Goal: Task Accomplishment & Management: Complete application form

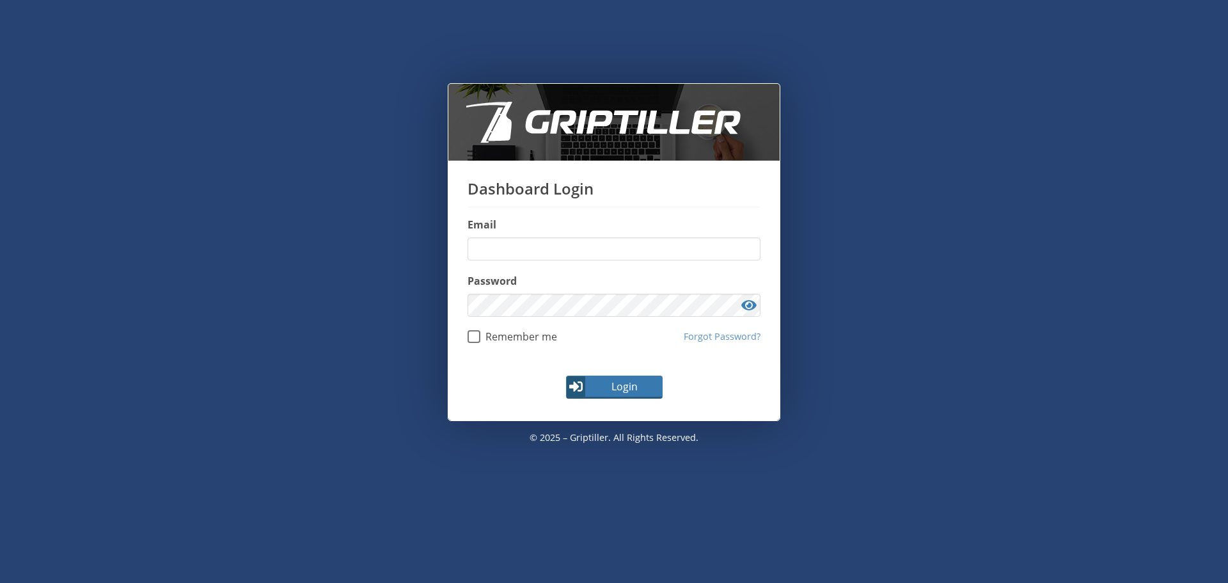
type input "**********"
click at [633, 391] on span "Login" at bounding box center [624, 386] width 74 height 15
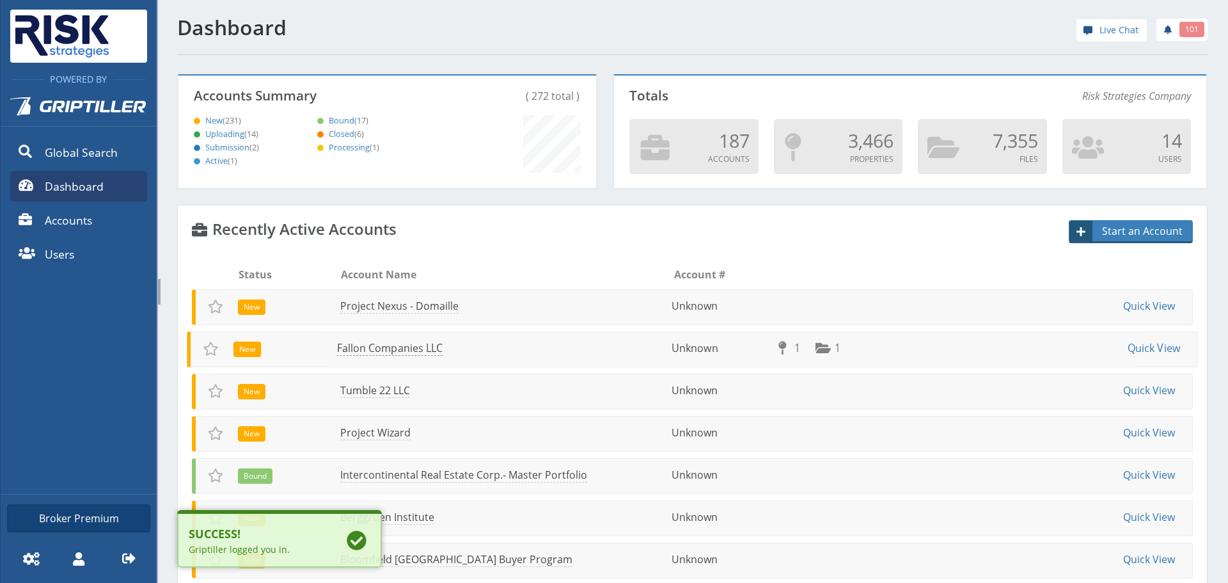
scroll to position [113, 414]
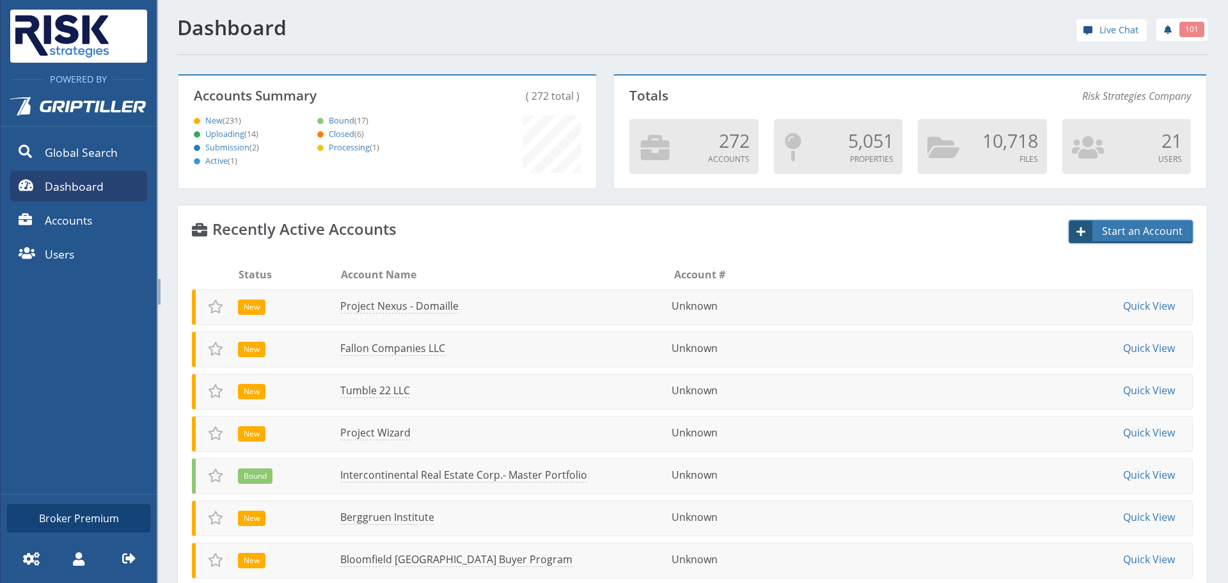
click at [1120, 232] on span "Start an Account" at bounding box center [1143, 230] width 98 height 15
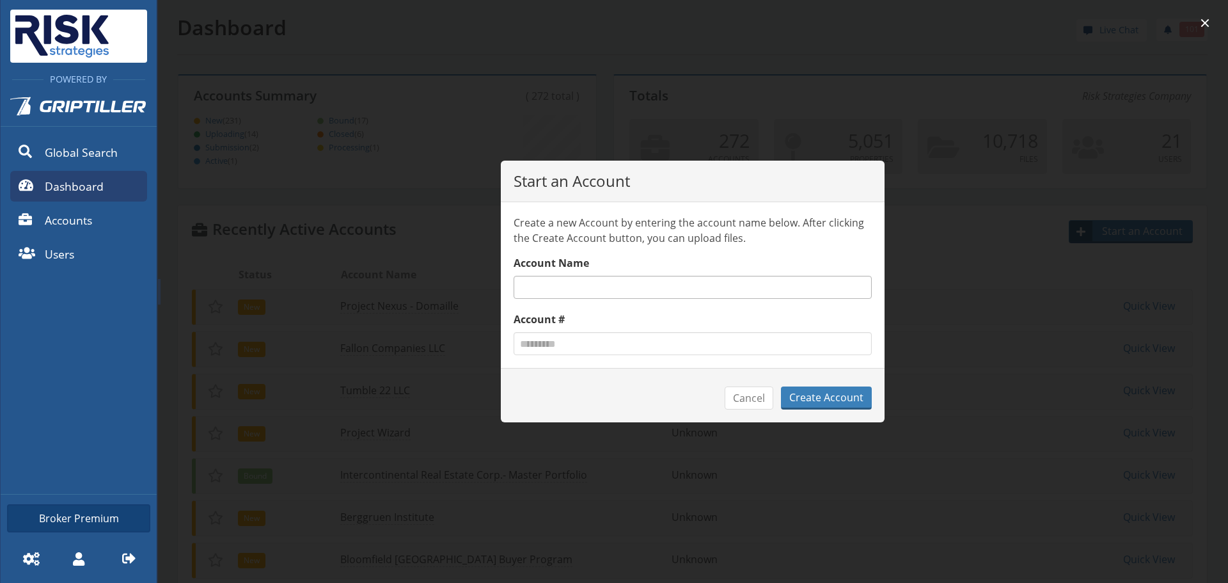
click at [591, 287] on input "text" at bounding box center [693, 287] width 358 height 23
type input "**********"
click at [815, 398] on button "Create Account" at bounding box center [826, 397] width 91 height 23
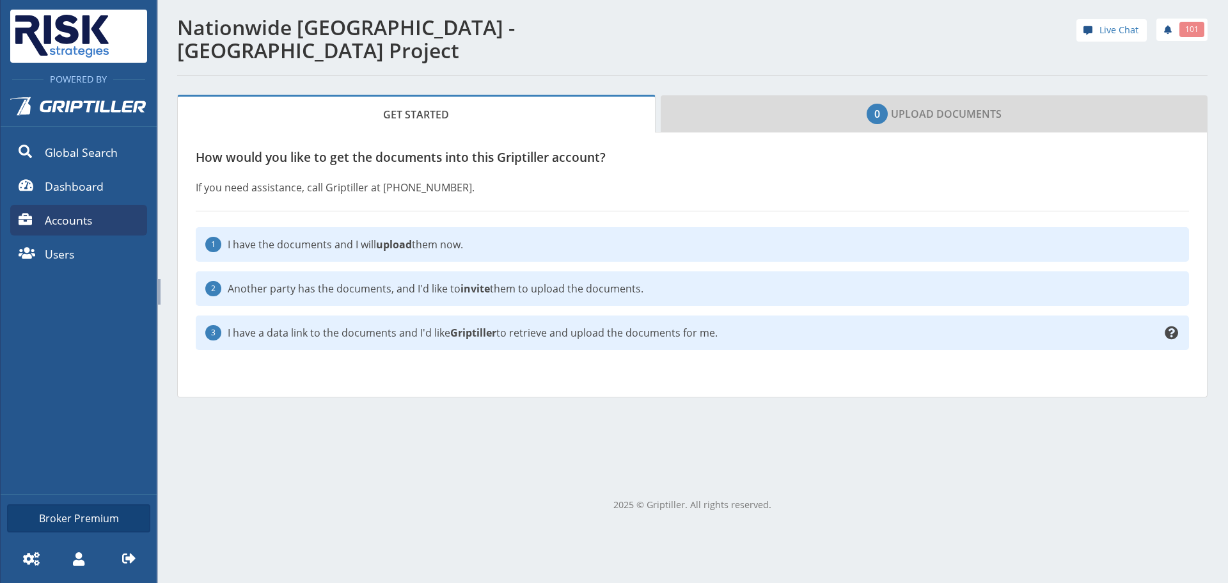
click at [335, 248] on p "I have the documents and I will upload them now." at bounding box center [704, 244] width 952 height 15
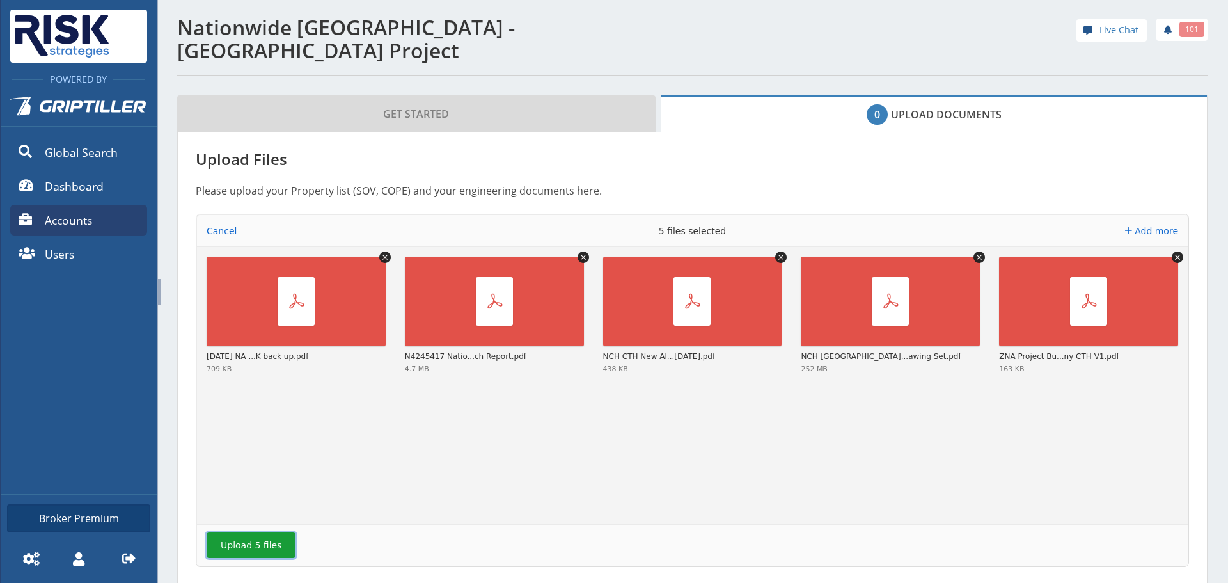
click at [237, 546] on button "Upload 5 files" at bounding box center [251, 545] width 89 height 26
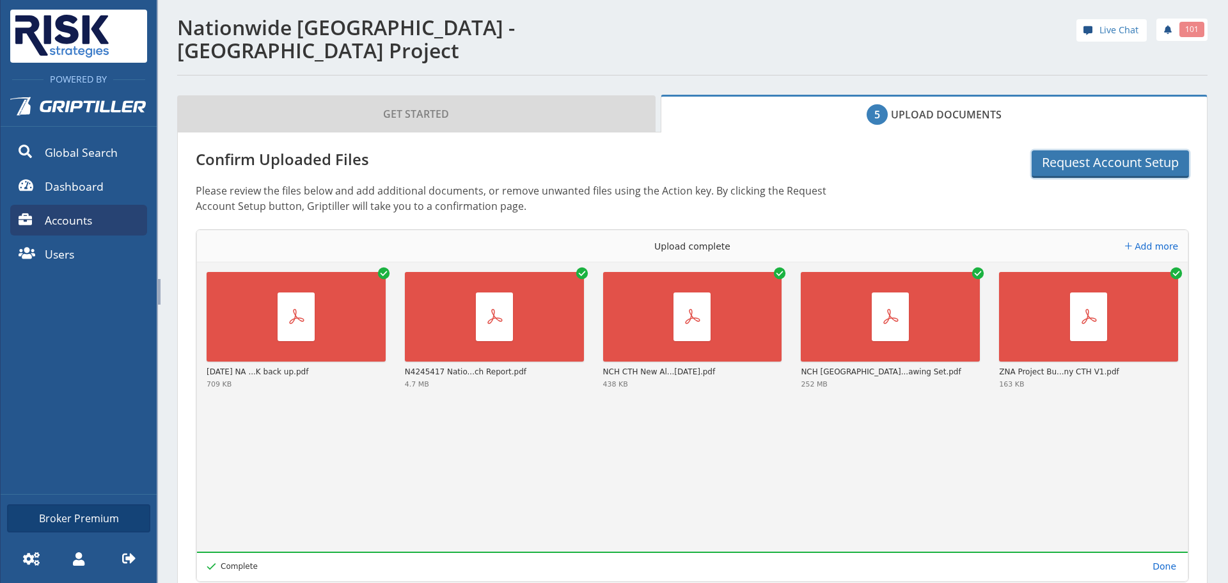
click at [1079, 160] on button "Request Account Setup" at bounding box center [1110, 164] width 157 height 28
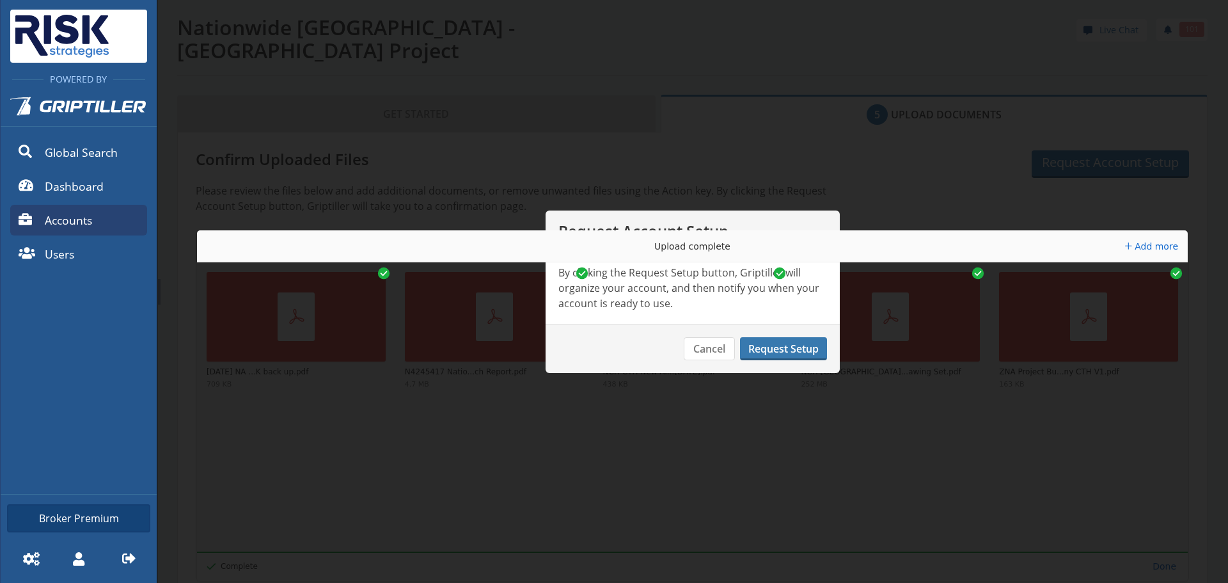
click at [799, 346] on button "Request Setup" at bounding box center [783, 348] width 87 height 23
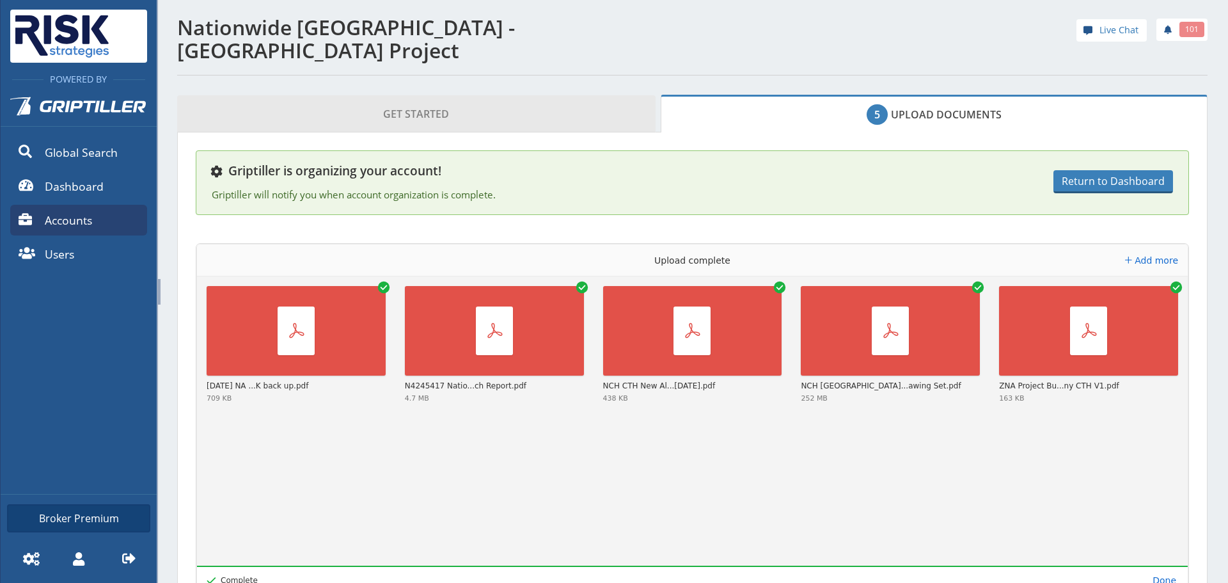
click at [472, 116] on link "Get Started" at bounding box center [416, 113] width 478 height 37
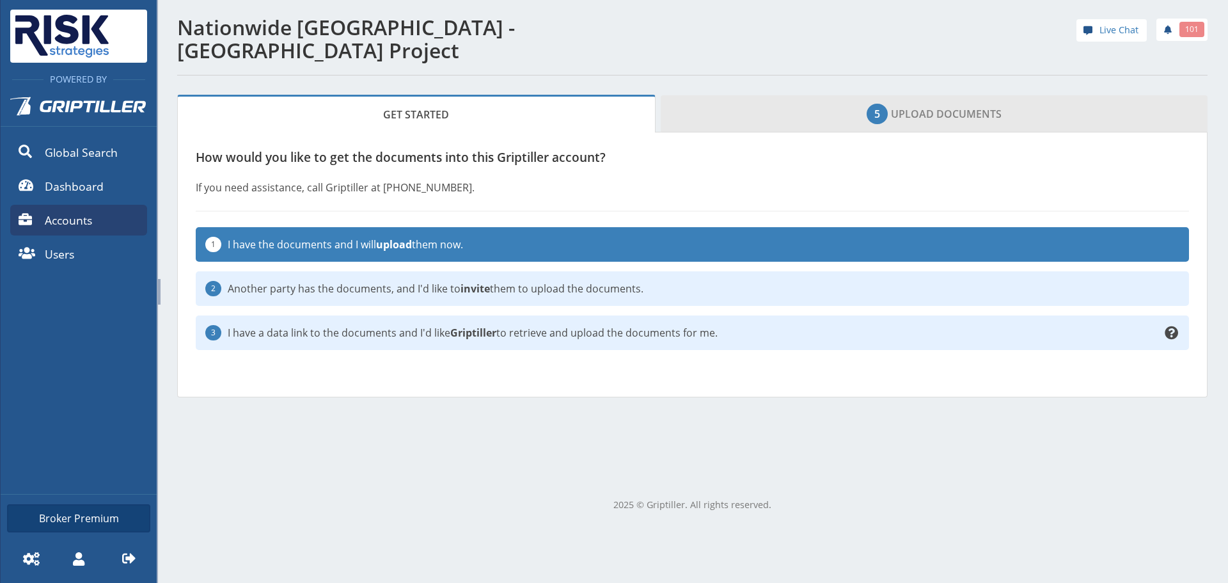
click at [752, 107] on link "5 Upload Documents" at bounding box center [934, 113] width 547 height 37
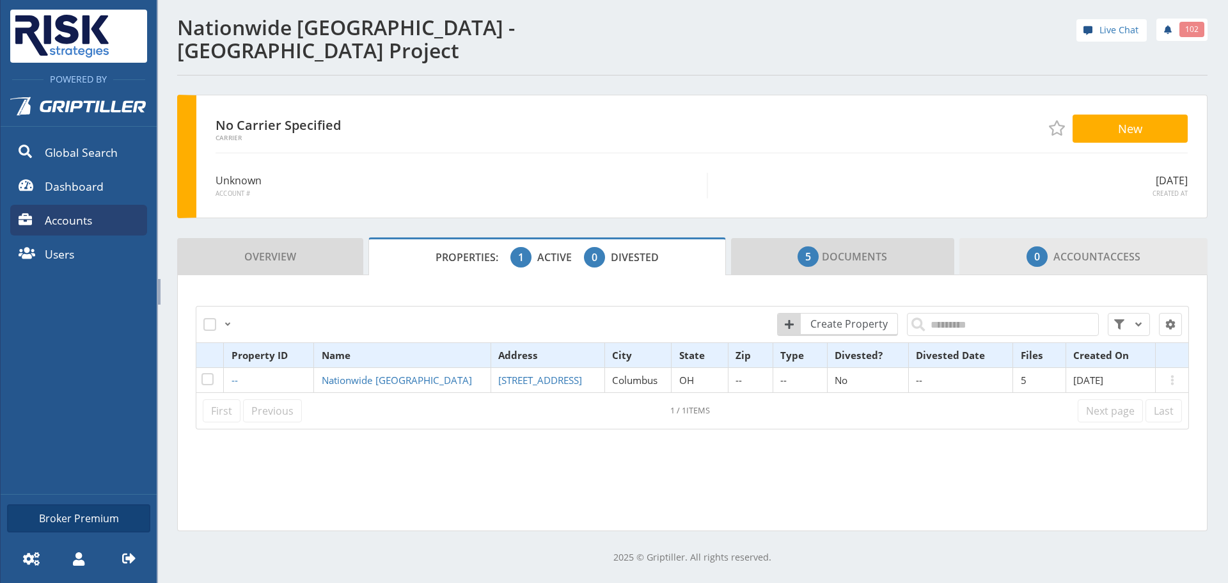
click at [1076, 263] on span "Account" at bounding box center [1078, 256] width 50 height 14
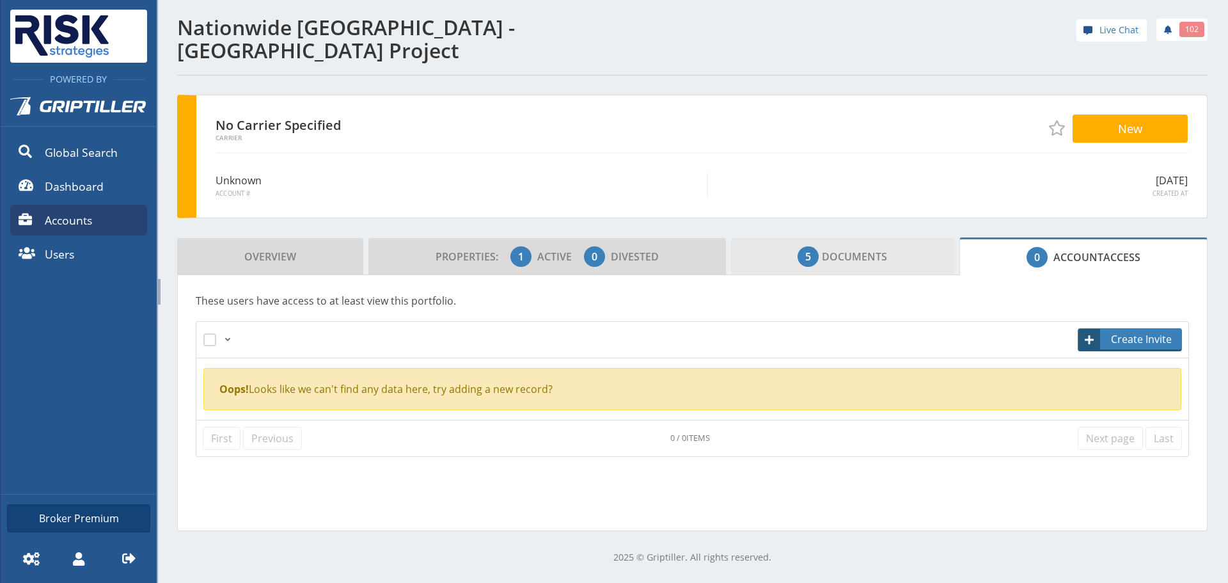
click at [881, 253] on link "5 Documents" at bounding box center [843, 256] width 224 height 37
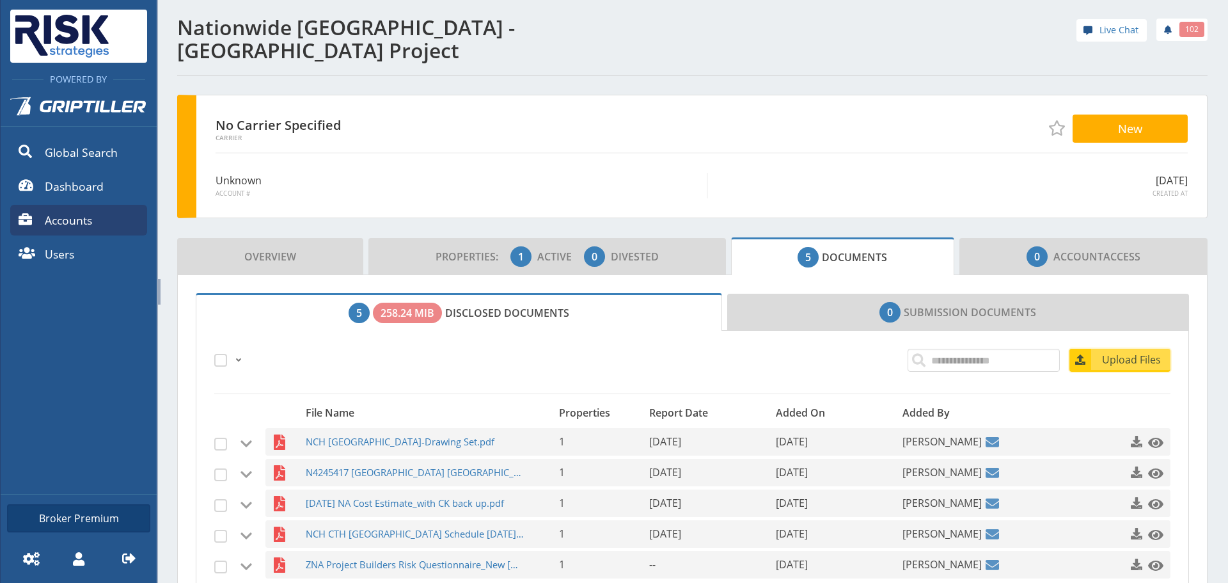
click at [1119, 366] on span "Upload Files" at bounding box center [1131, 359] width 77 height 15
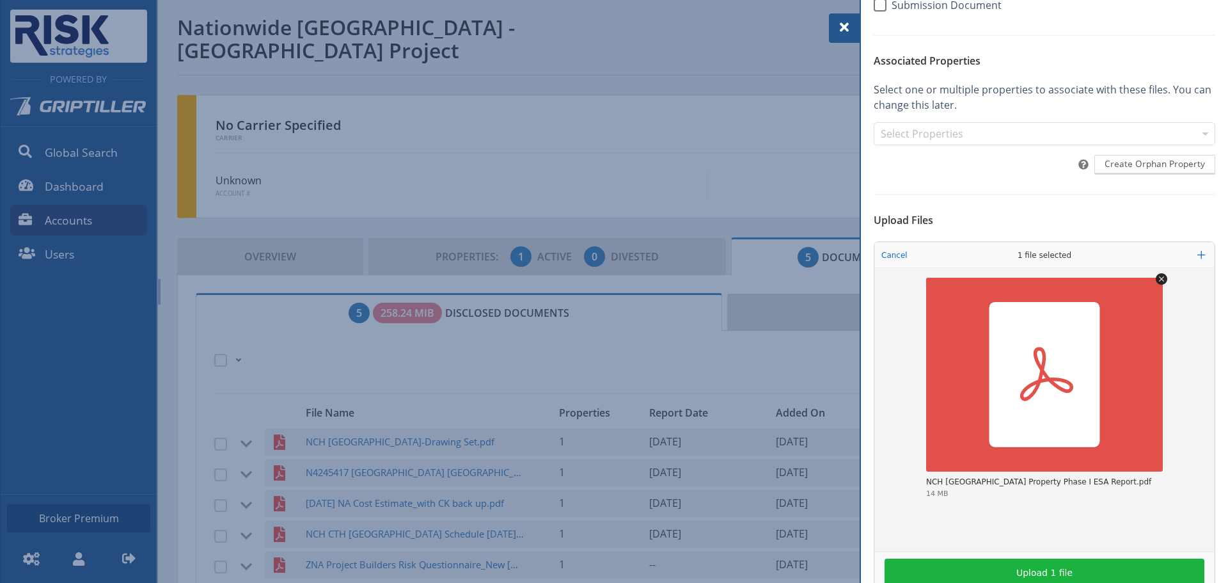
scroll to position [178, 0]
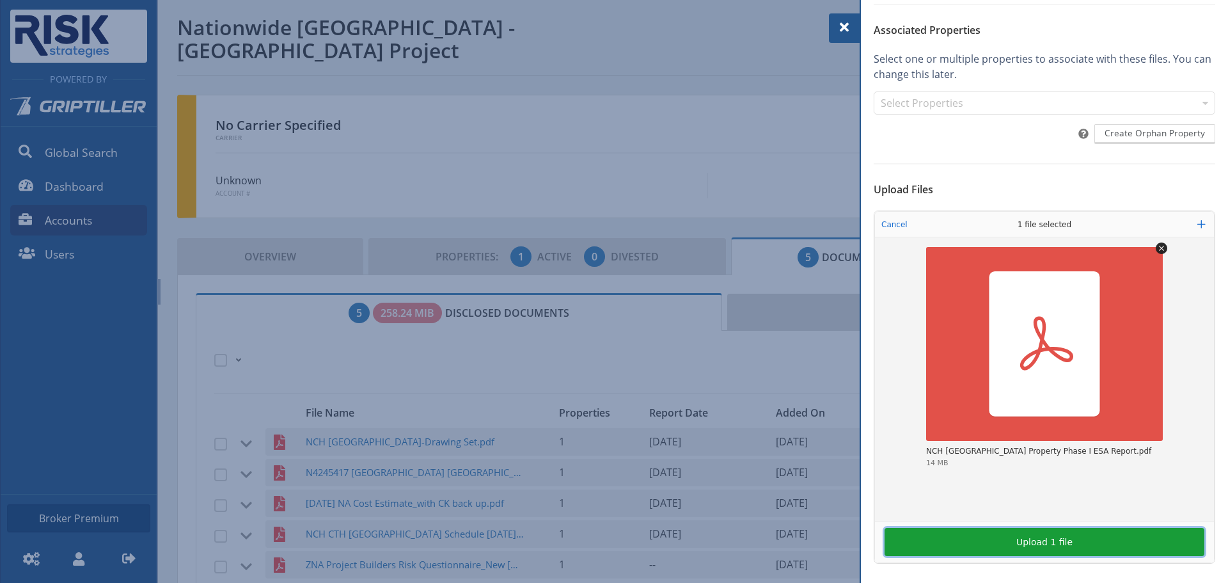
click at [1043, 543] on button "Upload 1 file" at bounding box center [1045, 542] width 320 height 28
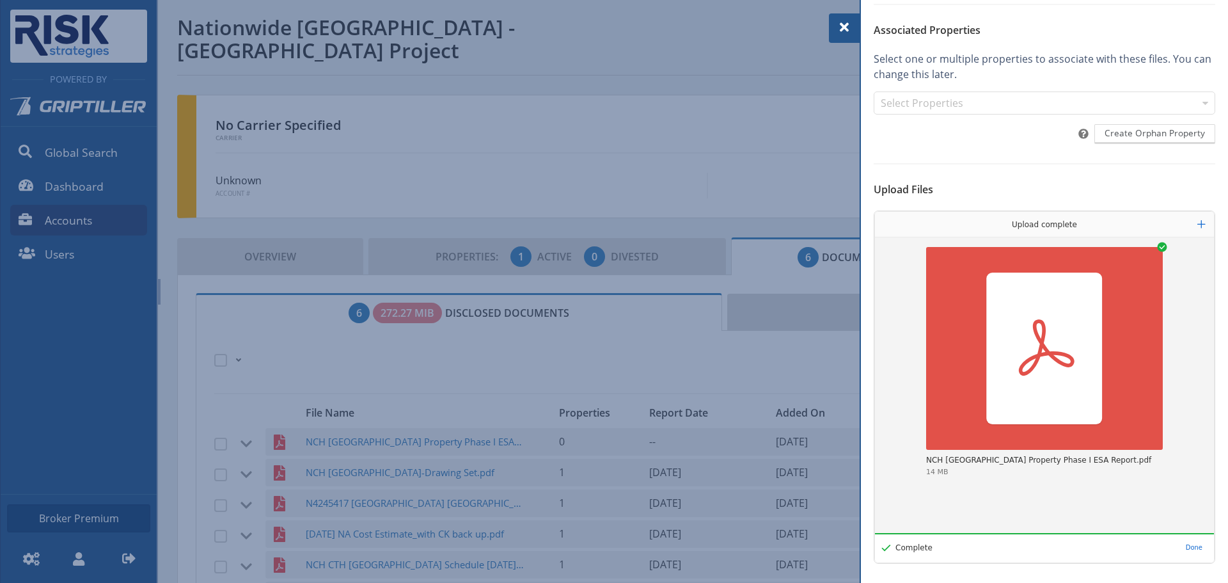
click at [839, 31] on span at bounding box center [844, 27] width 15 height 15
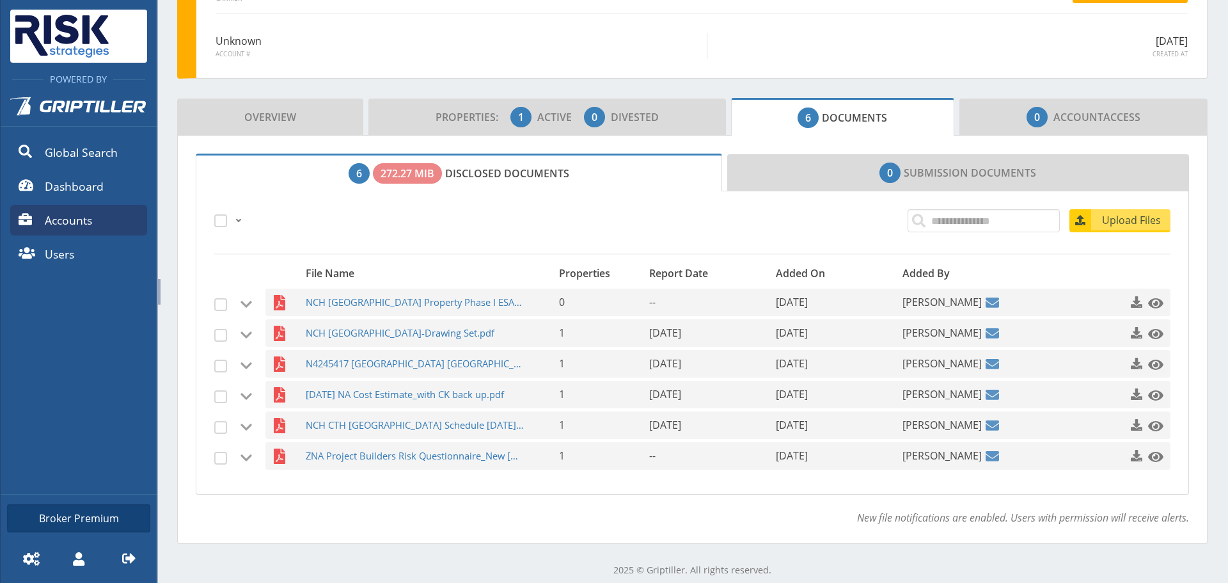
scroll to position [150, 0]
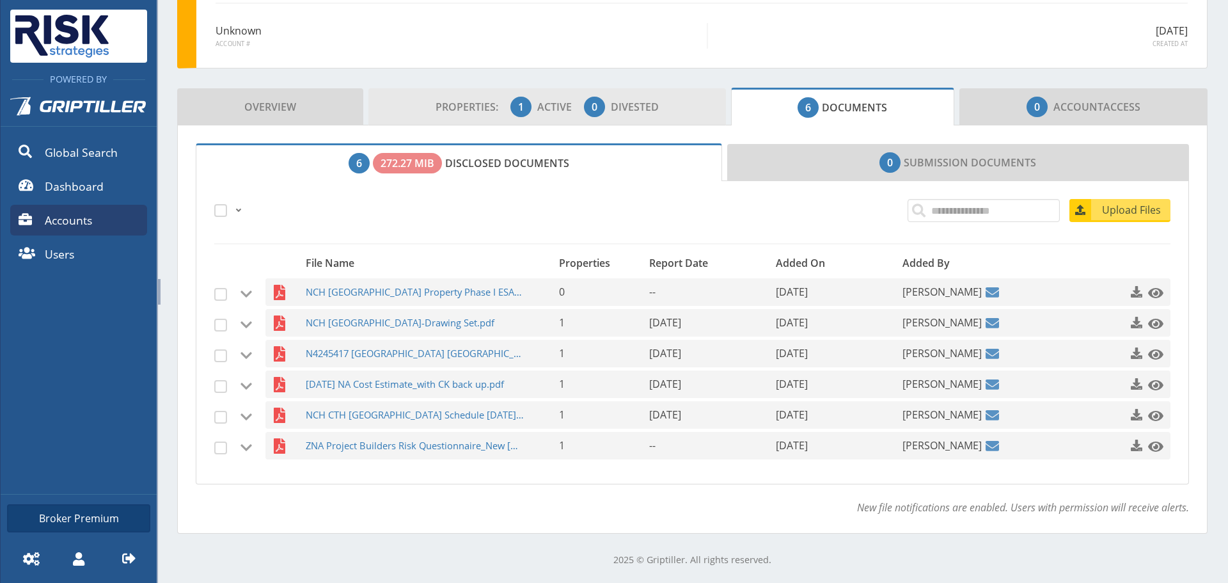
click at [480, 103] on span "Properties:" at bounding box center [472, 107] width 72 height 14
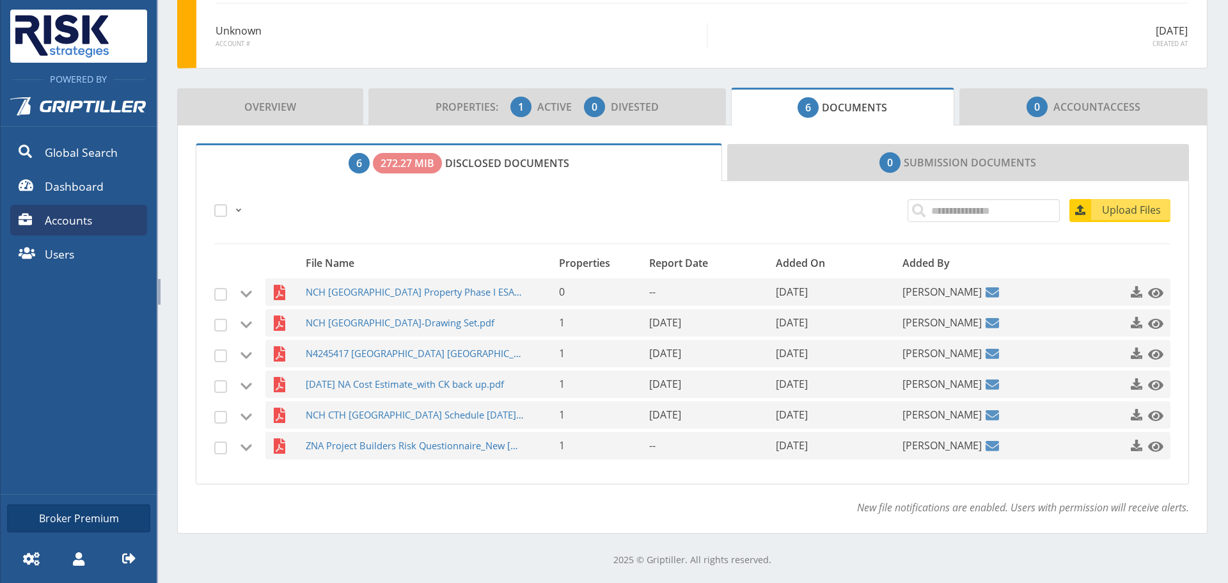
scroll to position [0, 0]
